Goal: Use online tool/utility: Utilize a website feature to perform a specific function

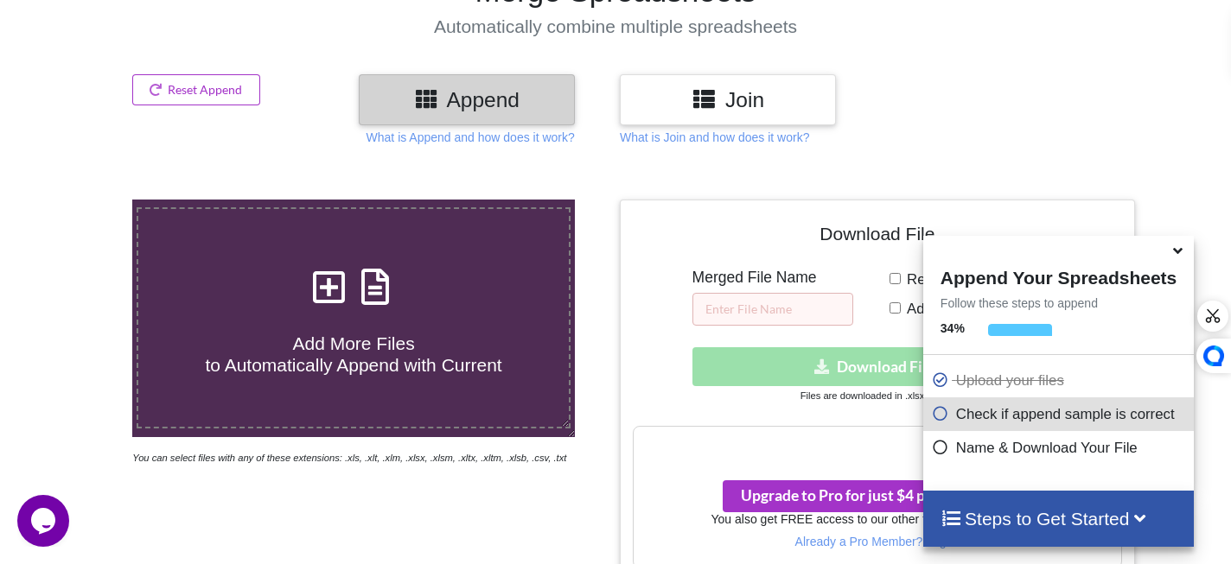
scroll to position [302, 0]
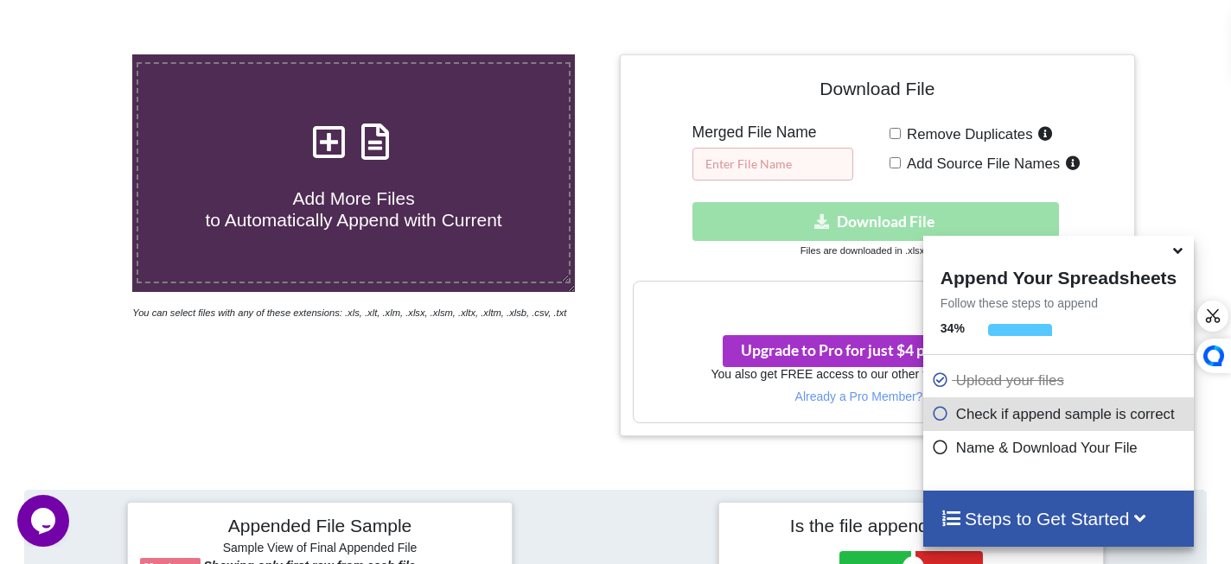
click at [802, 166] on input "text" at bounding box center [772, 164] width 161 height 33
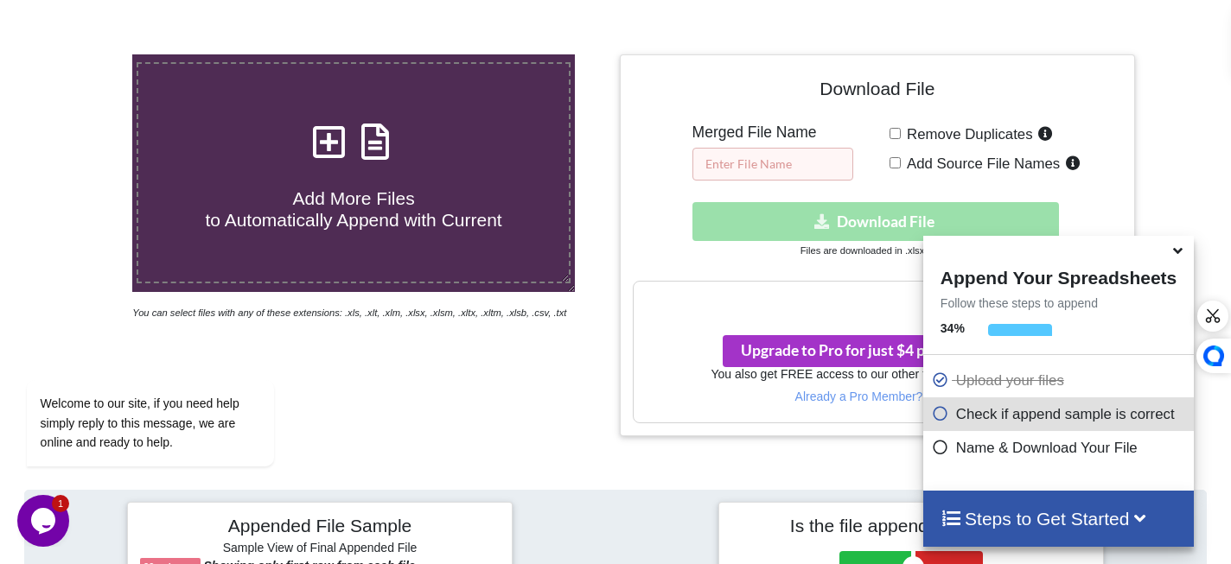
paste input "GA4 Data"
type input "GA4 Data Cleaned"
click at [895, 136] on input "Remove Duplicates" at bounding box center [894, 133] width 11 height 11
checkbox input "true"
click at [966, 104] on h4 "Download File" at bounding box center [877, 91] width 489 height 49
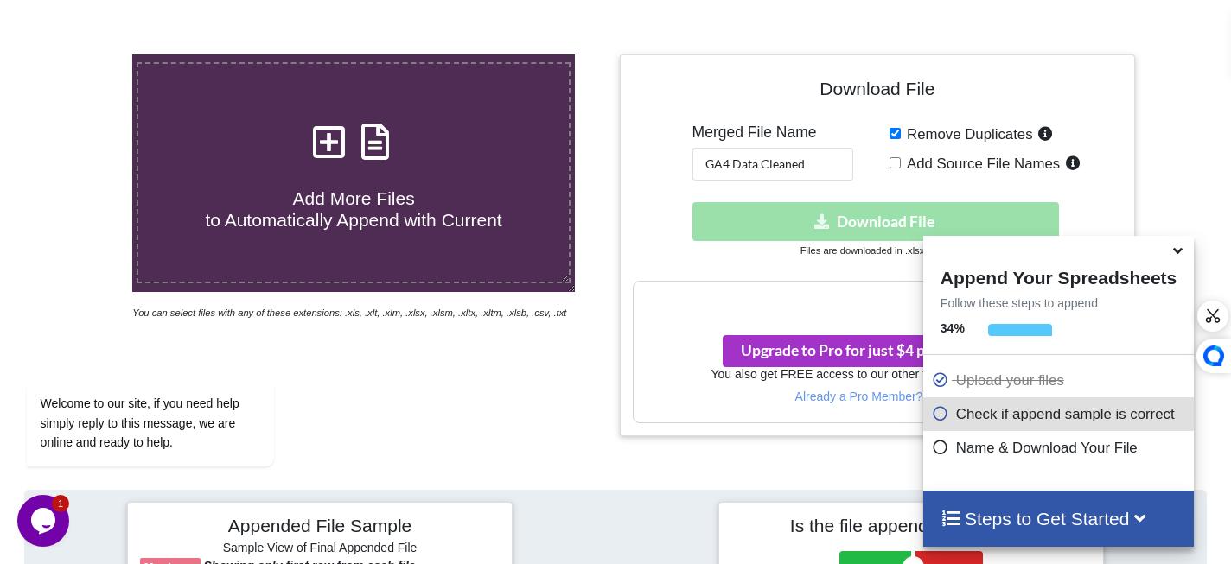
click at [900, 161] on div "Remove Duplicates Add Source File Names" at bounding box center [1005, 151] width 232 height 57
click at [895, 165] on input "Add Source File Names" at bounding box center [894, 162] width 11 height 11
checkbox input "true"
click at [1186, 250] on icon at bounding box center [1178, 248] width 18 height 16
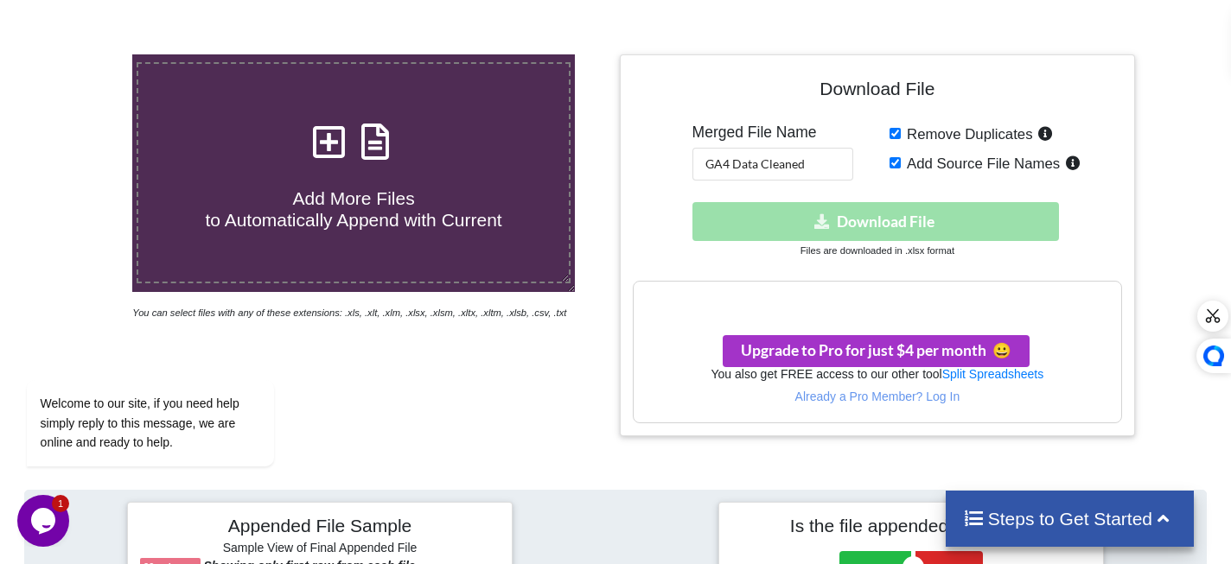
click at [939, 219] on div "Download hidden Download File" at bounding box center [877, 221] width 489 height 39
